Goal: Task Accomplishment & Management: Use online tool/utility

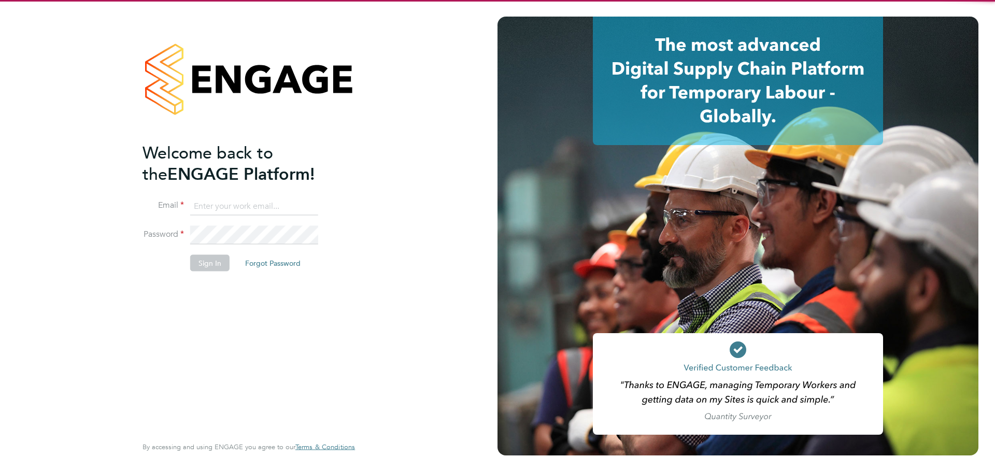
type input "jenny.creaby@torus.co.uk"
click at [206, 257] on fieldset "Email jenny.creaby@torus.co.uk Password Sign In Forgot Password" at bounding box center [244, 239] width 202 height 85
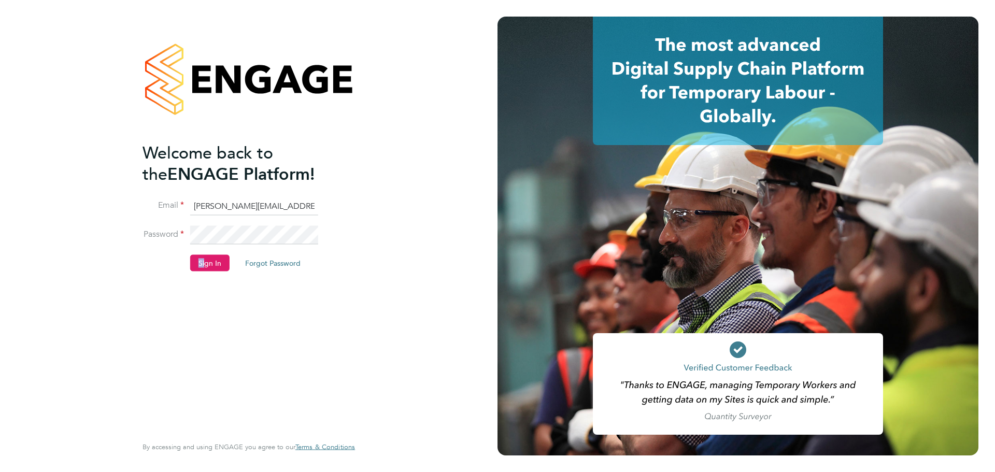
click at [209, 258] on button "Sign In" at bounding box center [209, 263] width 39 height 17
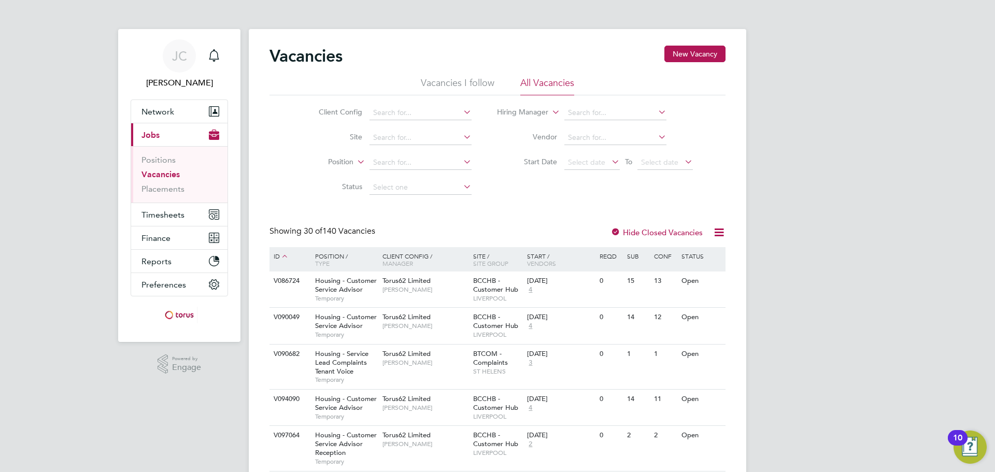
click at [182, 213] on span "Timesheets" at bounding box center [163, 215] width 43 height 10
click at [178, 220] on button "Timesheets" at bounding box center [179, 214] width 96 height 23
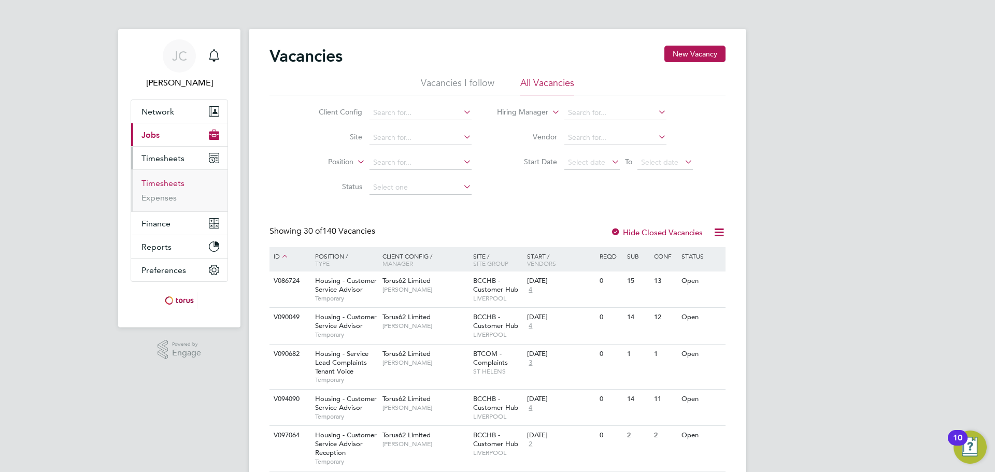
click at [182, 185] on link "Timesheets" at bounding box center [163, 183] width 43 height 10
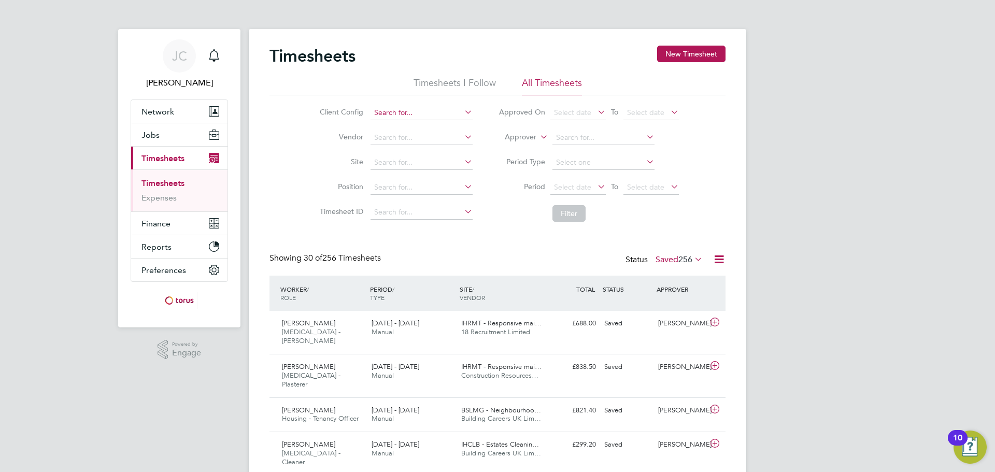
click at [445, 111] on input at bounding box center [422, 113] width 102 height 15
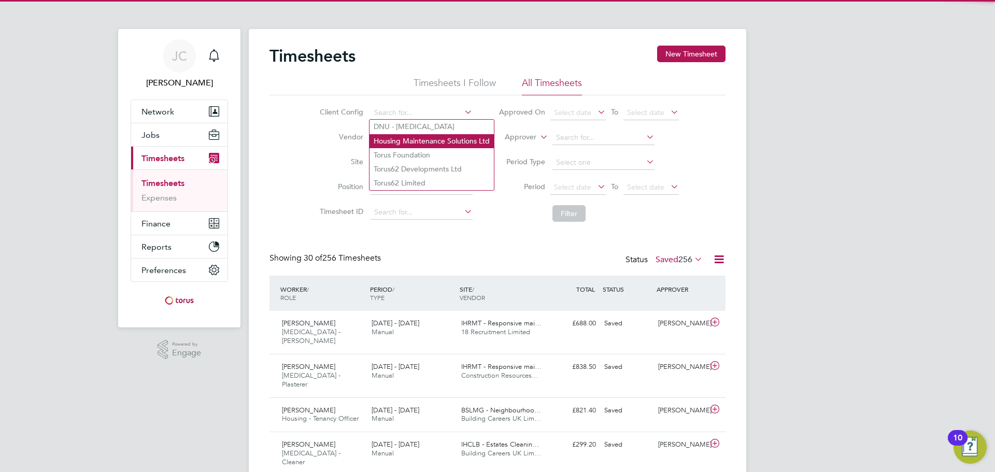
click at [437, 136] on li "Housing Maintenance Solutions Ltd" at bounding box center [432, 141] width 124 height 14
type input "Housing Maintenance Solutions Ltd"
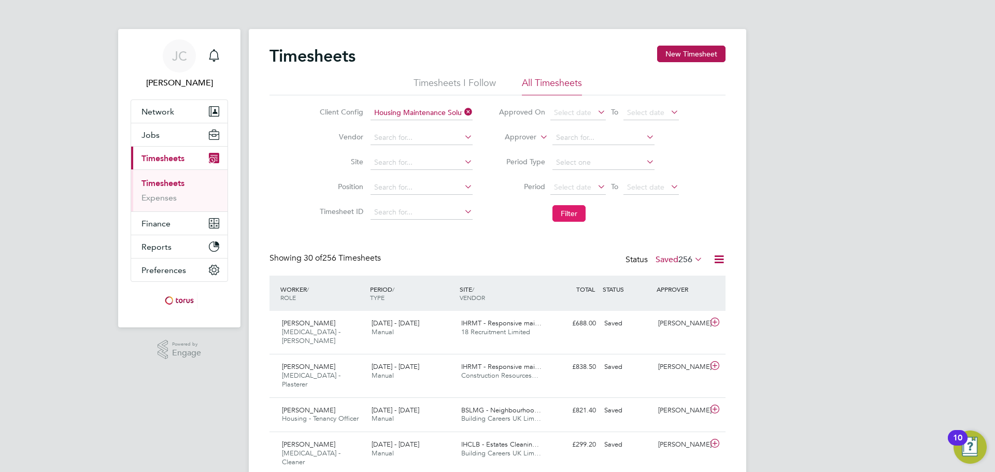
click at [575, 214] on button "Filter" at bounding box center [569, 213] width 33 height 17
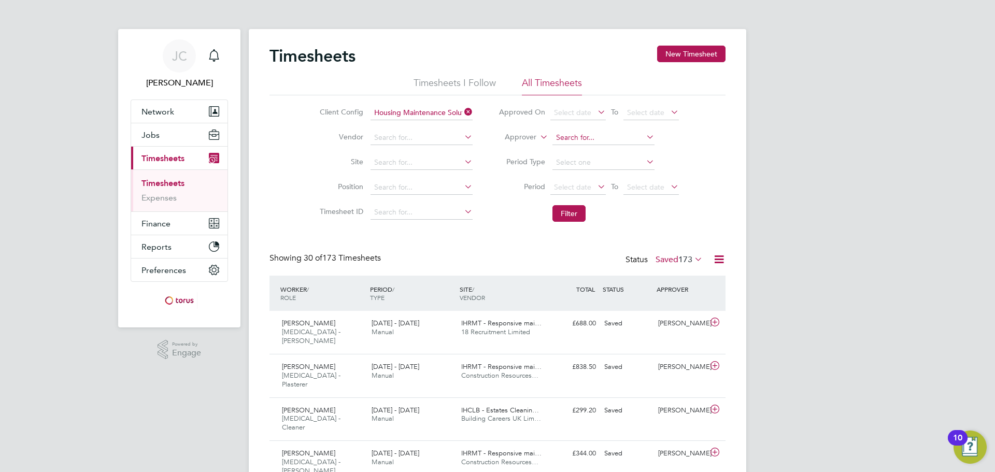
click at [605, 136] on input at bounding box center [604, 138] width 102 height 15
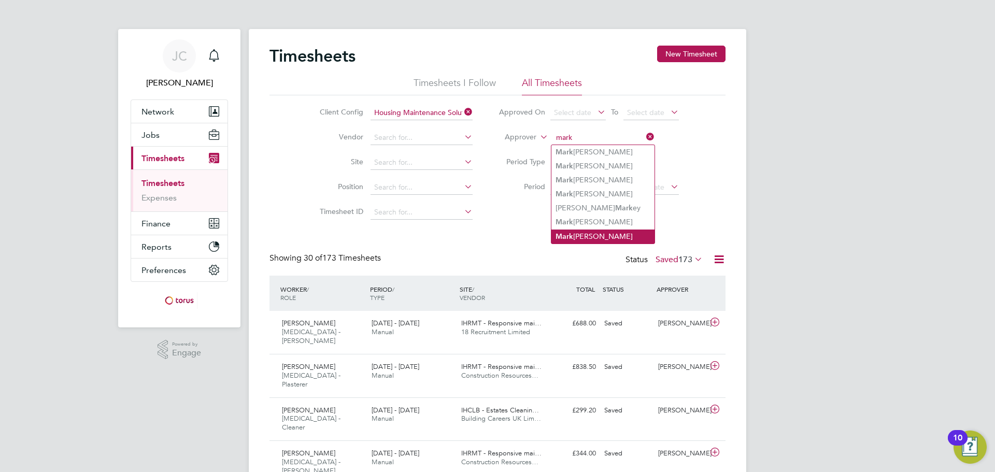
click at [597, 234] on li "[PERSON_NAME]" at bounding box center [603, 237] width 103 height 14
type input "[PERSON_NAME]"
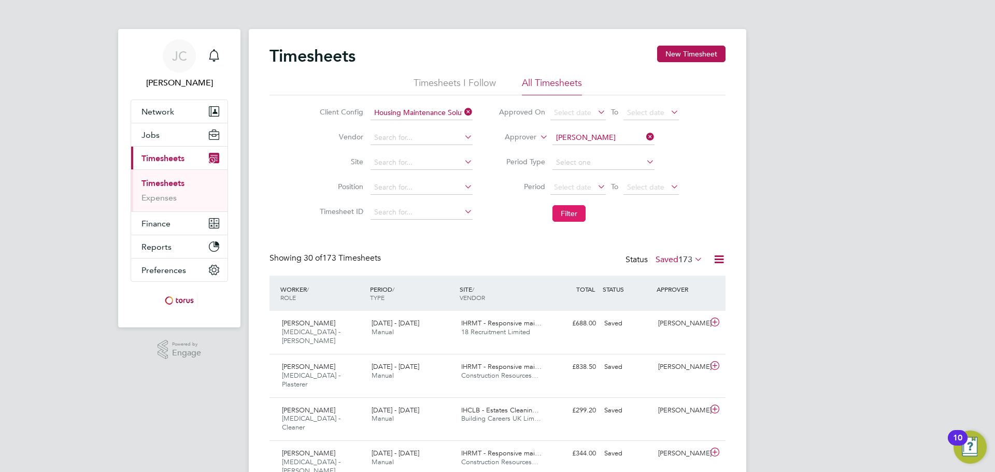
click at [582, 218] on button "Filter" at bounding box center [569, 213] width 33 height 17
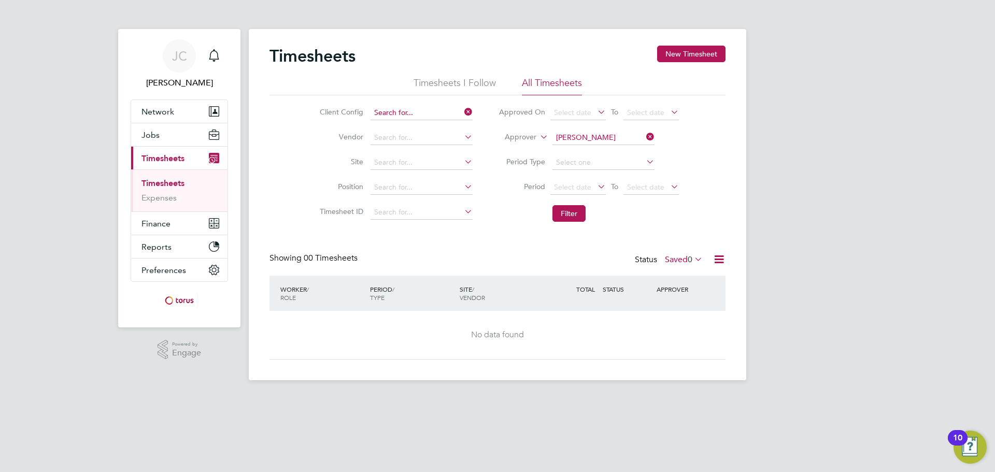
click at [429, 115] on input at bounding box center [422, 113] width 102 height 15
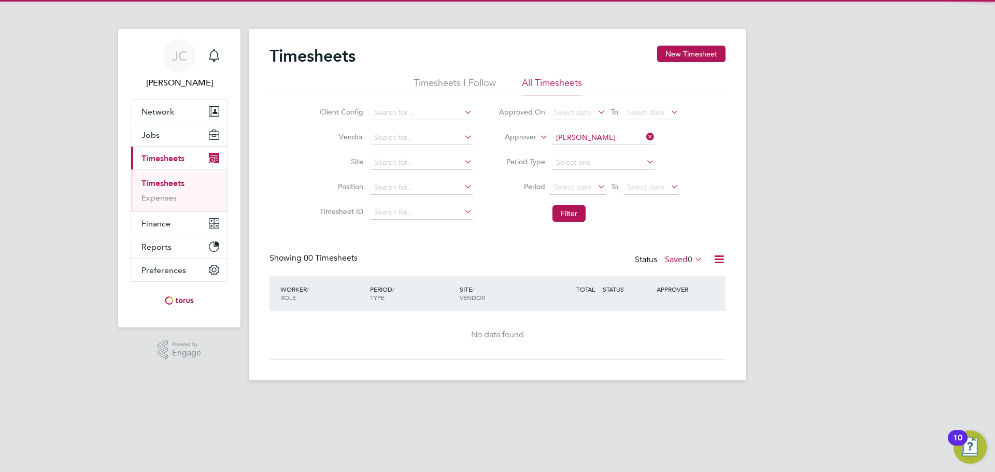
click at [419, 125] on li "DNU - [MEDICAL_DATA]" at bounding box center [432, 127] width 124 height 14
type input "DNU - [MEDICAL_DATA]"
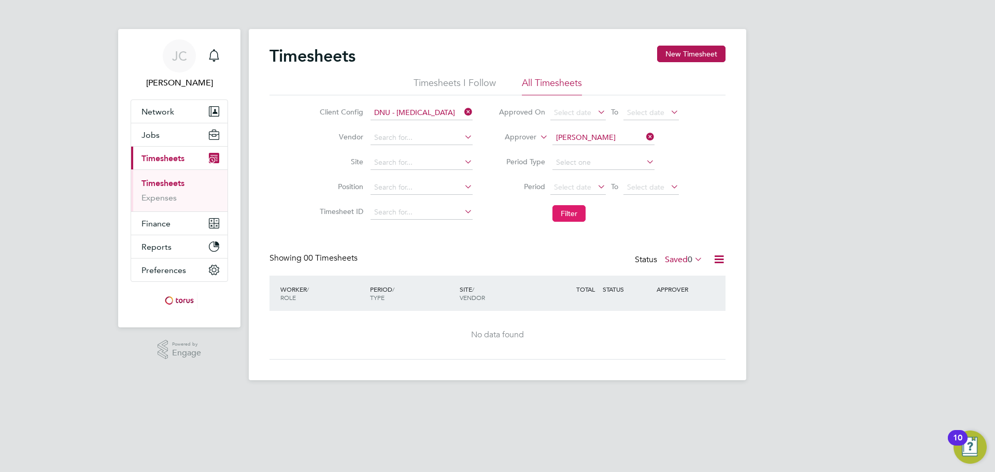
click at [575, 211] on button "Filter" at bounding box center [569, 213] width 33 height 17
click at [688, 258] on label "Saved 0" at bounding box center [684, 260] width 38 height 10
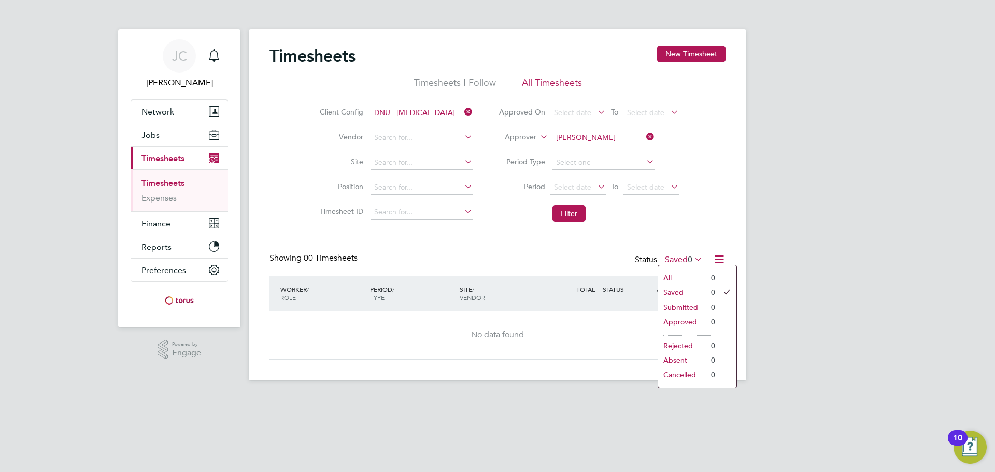
click at [678, 273] on li "All" at bounding box center [682, 278] width 48 height 15
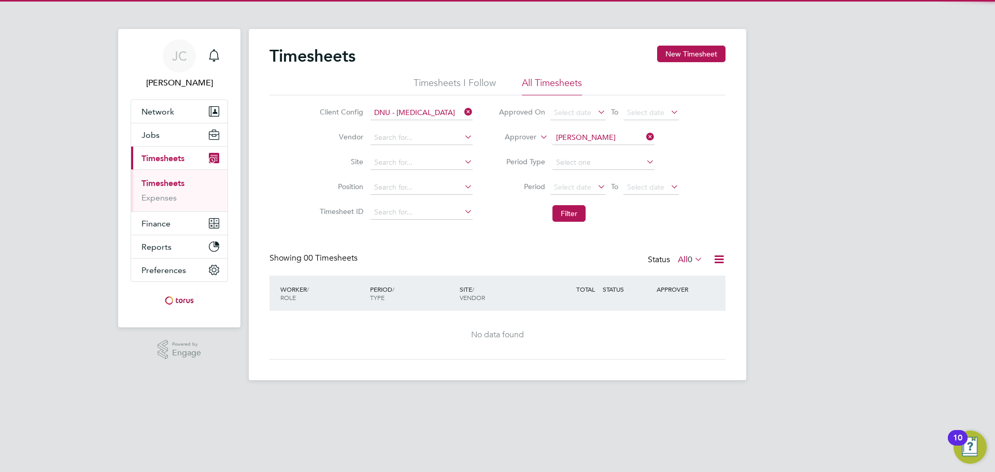
click at [782, 228] on div "[PERSON_NAME] Notifications Applications: Network Team Members Businesses Sites…" at bounding box center [497, 198] width 995 height 397
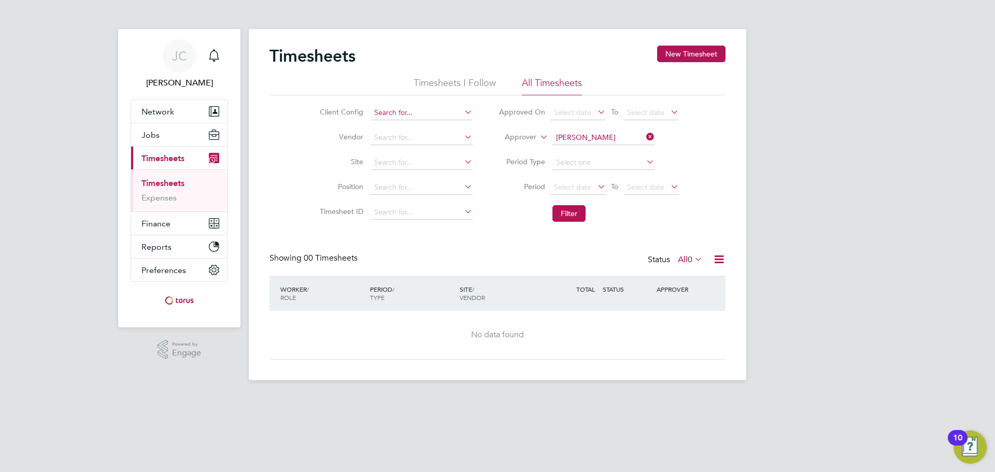
click at [443, 108] on input at bounding box center [422, 113] width 102 height 15
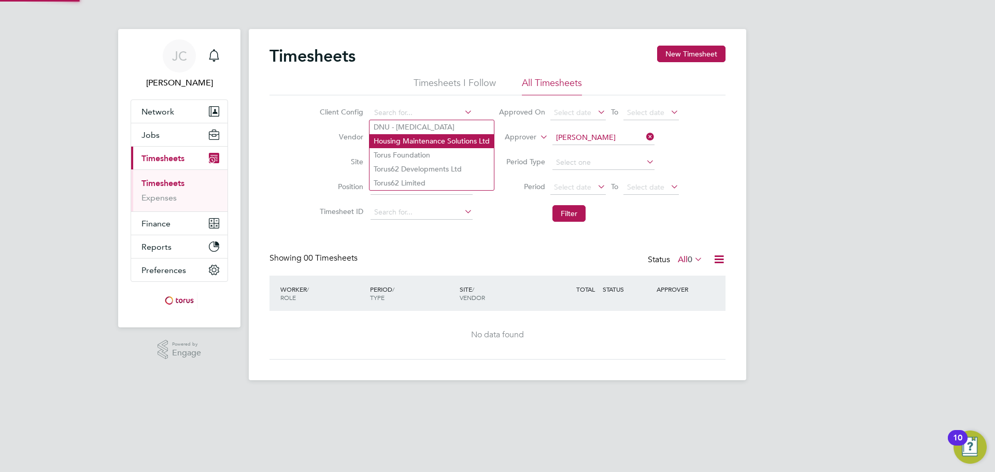
click at [424, 140] on li "Housing Maintenance Solutions Ltd" at bounding box center [432, 141] width 124 height 14
type input "Housing Maintenance Solutions Ltd"
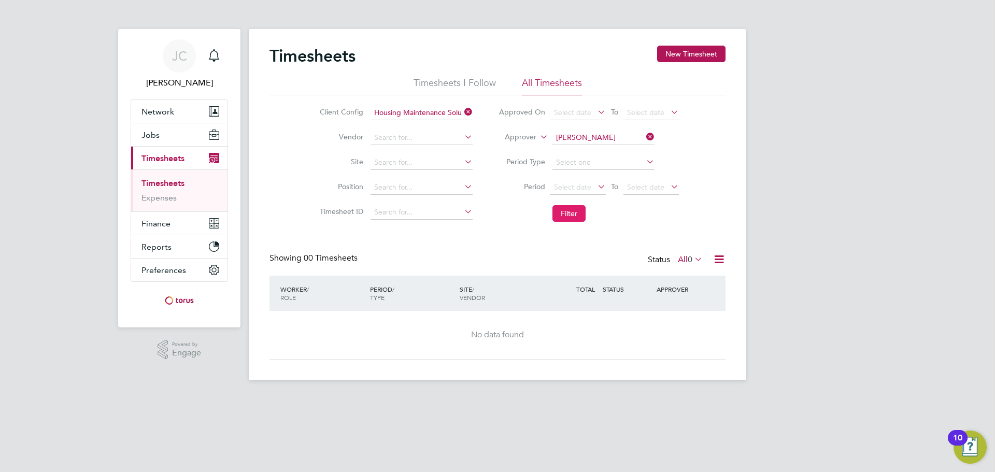
click at [569, 213] on button "Filter" at bounding box center [569, 213] width 33 height 17
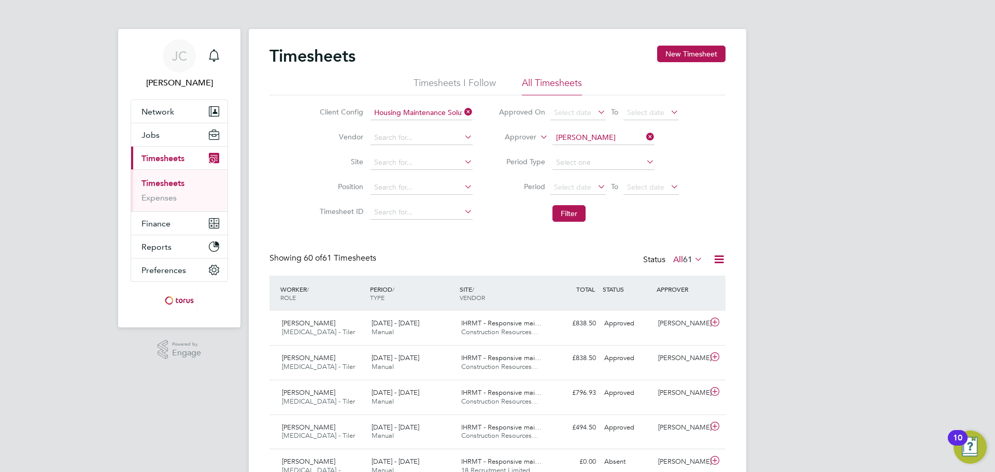
click at [684, 257] on span "61" at bounding box center [687, 260] width 9 height 10
click at [688, 323] on li "Approved" at bounding box center [683, 322] width 48 height 15
